Goal: Information Seeking & Learning: Learn about a topic

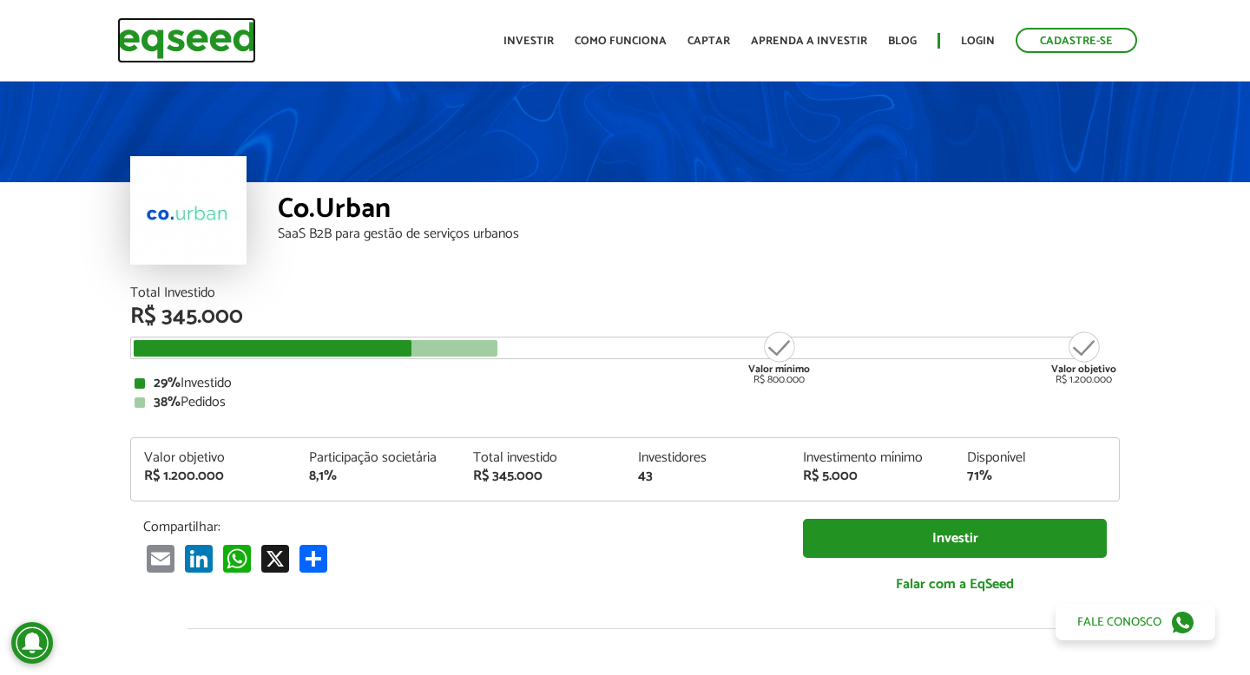
click at [231, 40] on img at bounding box center [186, 40] width 139 height 46
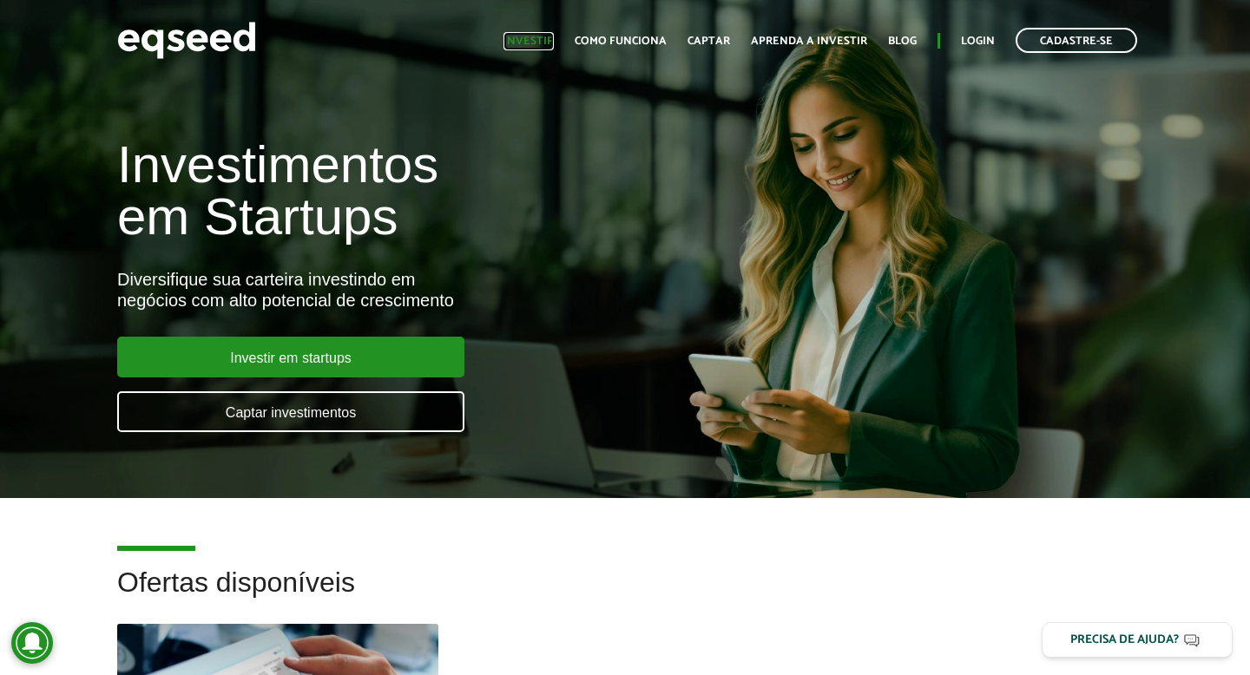
click at [554, 42] on link "Investir" at bounding box center [528, 41] width 50 height 11
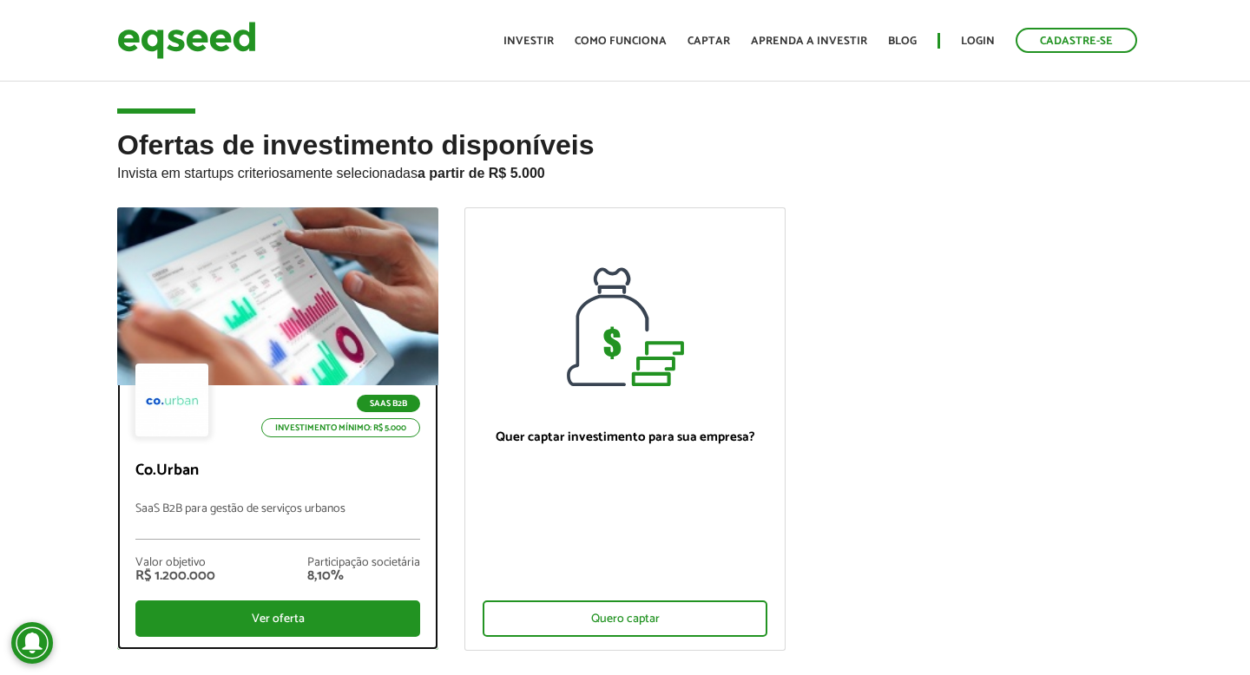
click at [299, 263] on div at bounding box center [277, 297] width 385 height 214
